Goal: Information Seeking & Learning: Learn about a topic

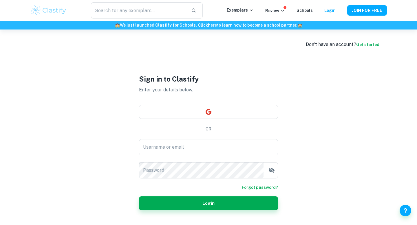
click at [53, 5] on img at bounding box center [48, 11] width 37 height 12
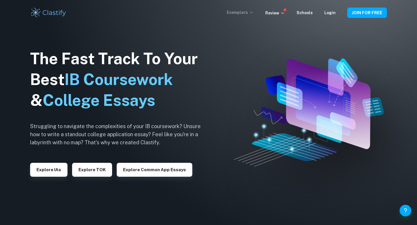
click at [247, 15] on p "Exemplars" at bounding box center [240, 12] width 27 height 6
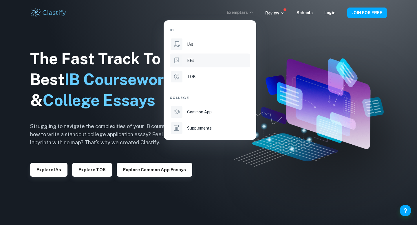
click at [188, 65] on li "EEs" at bounding box center [210, 61] width 80 height 14
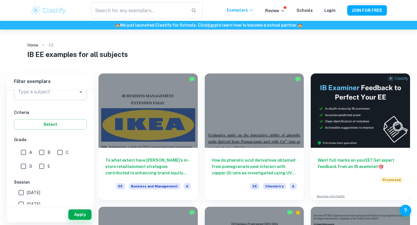
click at [53, 98] on div "Type a subject" at bounding box center [50, 92] width 73 height 16
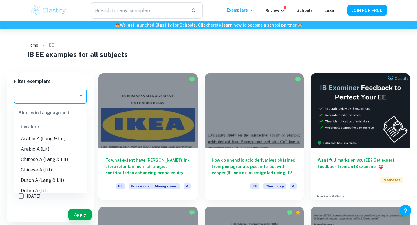
click at [23, 126] on div "Studies in Language and Literature" at bounding box center [50, 120] width 73 height 28
click at [28, 126] on div "Studies in Language and Literature" at bounding box center [50, 120] width 73 height 28
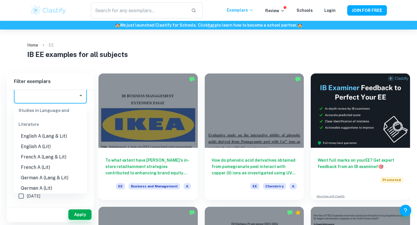
scroll to position [65, 0]
click at [42, 148] on li "English A (Lit)" at bounding box center [50, 147] width 73 height 10
type input "English A (Lit)"
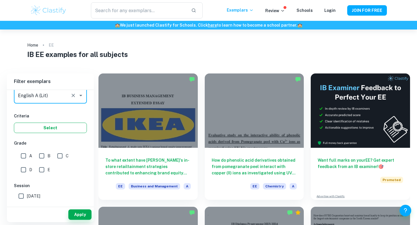
scroll to position [100, 0]
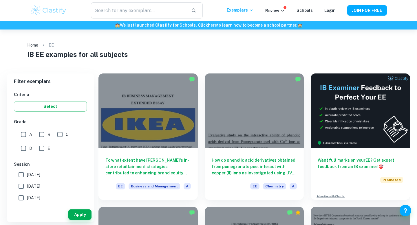
click at [23, 134] on input "A" at bounding box center [24, 135] width 12 height 12
checkbox input "true"
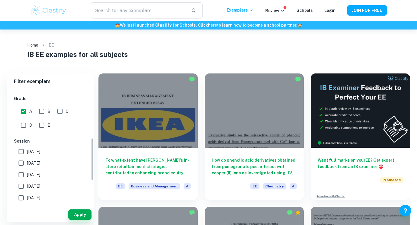
scroll to position [142, 0]
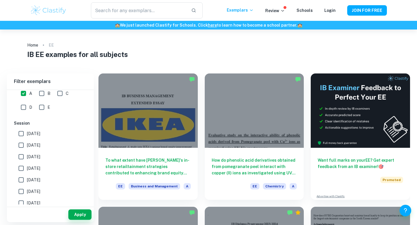
click at [23, 136] on input "[DATE]" at bounding box center [21, 134] width 12 height 12
checkbox input "true"
click at [23, 148] on input "[DATE]" at bounding box center [21, 145] width 12 height 12
checkbox input "true"
click at [23, 157] on input "[DATE]" at bounding box center [21, 157] width 12 height 12
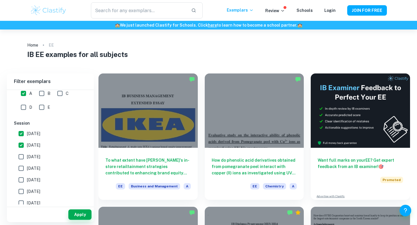
checkbox input "true"
click at [23, 164] on input "[DATE]" at bounding box center [21, 169] width 12 height 12
checkbox input "true"
click at [23, 180] on input "[DATE]" at bounding box center [21, 180] width 12 height 12
checkbox input "true"
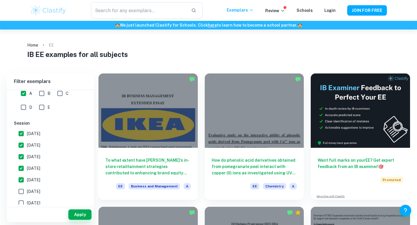
click at [23, 192] on input "[DATE]" at bounding box center [21, 192] width 12 height 12
checkbox input "true"
click at [72, 215] on button "Apply" at bounding box center [79, 215] width 23 height 10
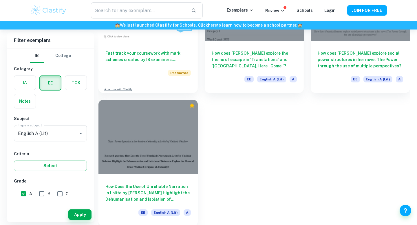
scroll to position [374, 0]
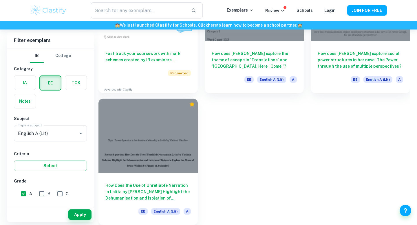
click at [161, 172] on div at bounding box center [147, 136] width 99 height 74
